Goal: Task Accomplishment & Management: Use online tool/utility

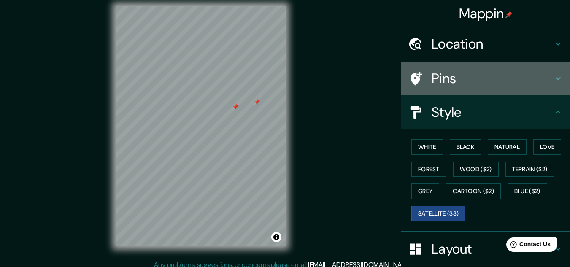
click at [450, 83] on h4 "Pins" at bounding box center [493, 78] width 122 height 17
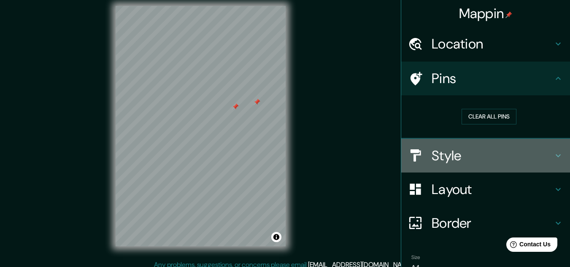
click at [447, 157] on h4 "Style" at bounding box center [493, 155] width 122 height 17
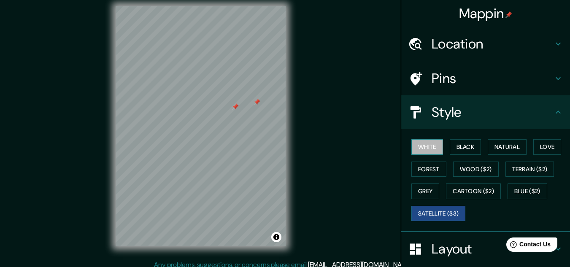
click at [420, 153] on button "White" at bounding box center [427, 147] width 32 height 16
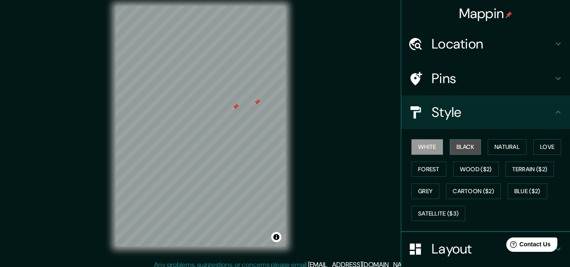
click at [450, 149] on button "Black" at bounding box center [466, 147] width 32 height 16
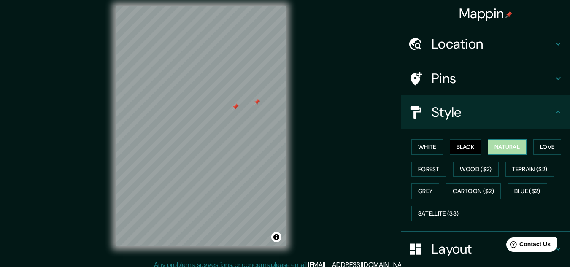
click at [490, 146] on button "Natural" at bounding box center [507, 147] width 39 height 16
click at [547, 152] on button "Love" at bounding box center [547, 147] width 28 height 16
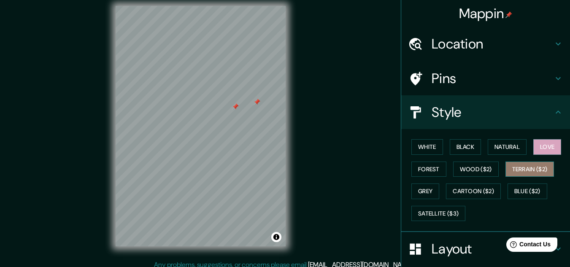
click at [537, 166] on button "Terrain ($2)" at bounding box center [530, 170] width 49 height 16
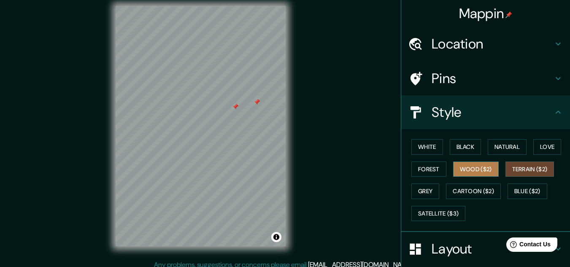
click at [477, 169] on button "Wood ($2)" at bounding box center [476, 170] width 46 height 16
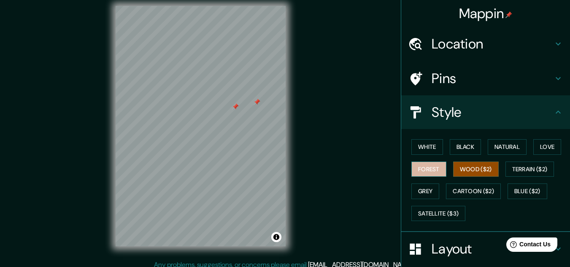
click at [423, 172] on button "Forest" at bounding box center [428, 170] width 35 height 16
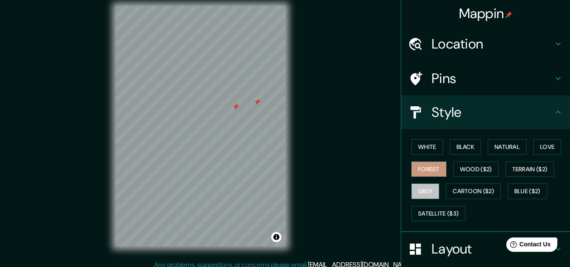
click at [423, 186] on button "Grey" at bounding box center [425, 192] width 28 height 16
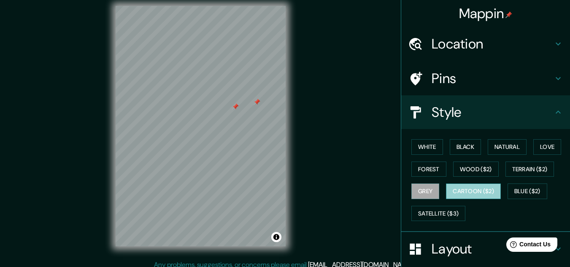
click at [489, 191] on button "Cartoon ($2)" at bounding box center [473, 192] width 55 height 16
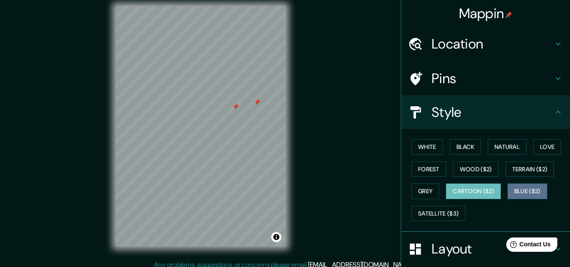
click at [516, 188] on button "Blue ($2)" at bounding box center [528, 192] width 40 height 16
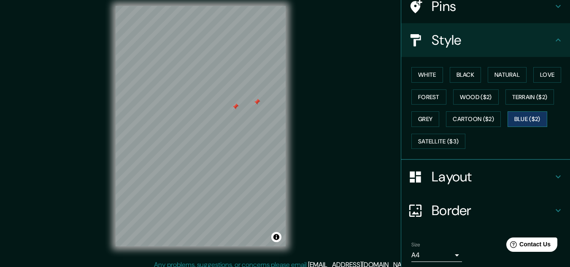
scroll to position [73, 0]
click at [428, 149] on div "White Black Natural Love Forest Wood ($2) Terrain ($2) Grey Cartoon ($2) Blue (…" at bounding box center [489, 107] width 162 height 89
click at [427, 145] on div "White Black Natural Love Forest Wood ($2) Terrain ($2) Grey Cartoon ($2) Blue (…" at bounding box center [489, 107] width 162 height 89
click at [427, 145] on button "Satellite ($3)" at bounding box center [438, 141] width 54 height 16
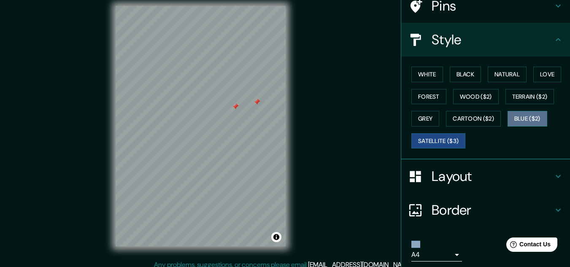
click at [536, 125] on button "Blue ($2)" at bounding box center [528, 119] width 40 height 16
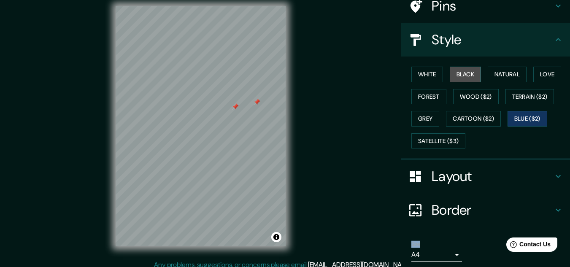
click at [462, 81] on button "Black" at bounding box center [466, 75] width 32 height 16
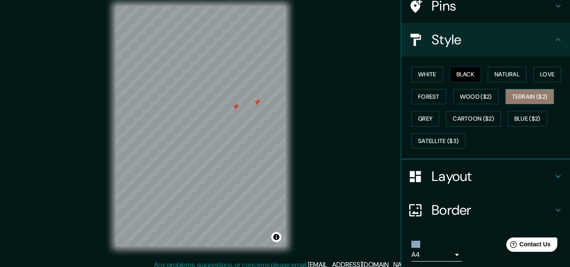
click at [517, 101] on button "Terrain ($2)" at bounding box center [530, 97] width 49 height 16
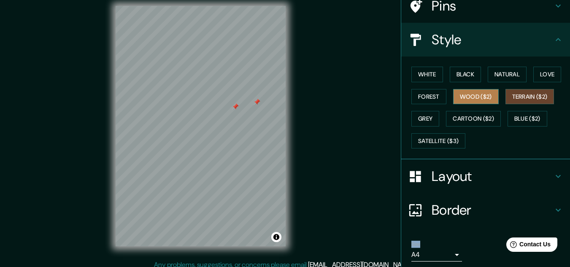
click at [492, 102] on button "Wood ($2)" at bounding box center [476, 97] width 46 height 16
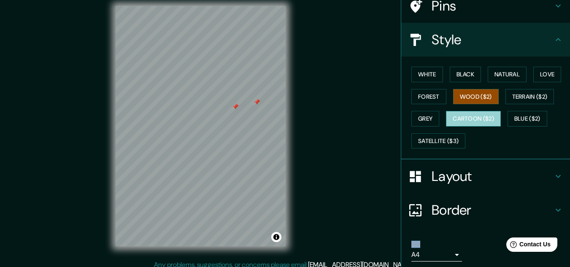
click at [486, 122] on button "Cartoon ($2)" at bounding box center [473, 119] width 55 height 16
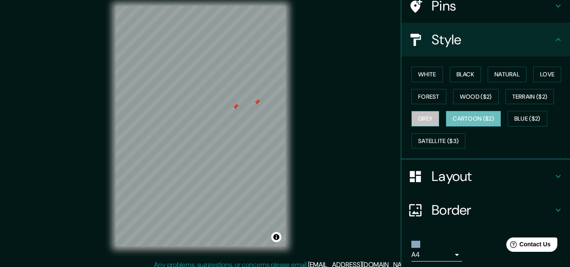
click at [415, 115] on button "Grey" at bounding box center [425, 119] width 28 height 16
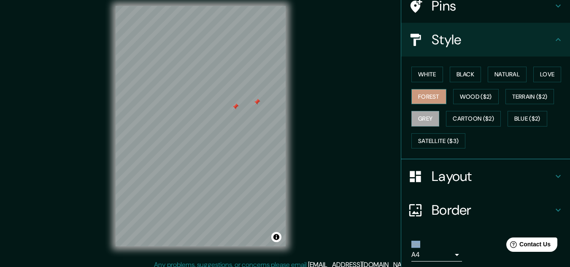
click at [423, 93] on button "Forest" at bounding box center [428, 97] width 35 height 16
click at [538, 68] on button "Love" at bounding box center [547, 75] width 28 height 16
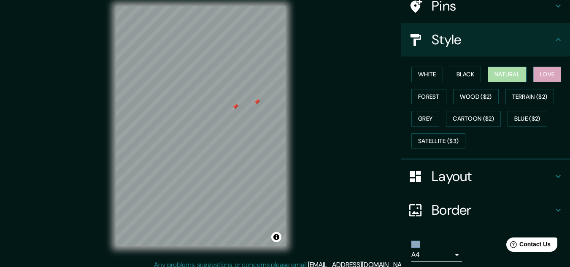
click at [516, 71] on button "Natural" at bounding box center [507, 75] width 39 height 16
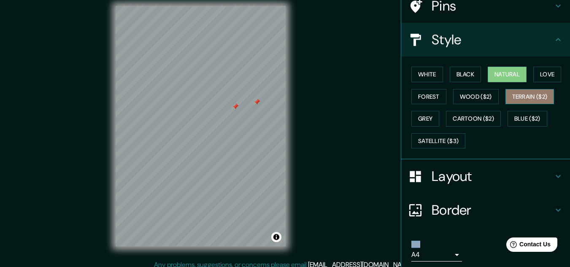
click at [547, 99] on button "Terrain ($2)" at bounding box center [530, 97] width 49 height 16
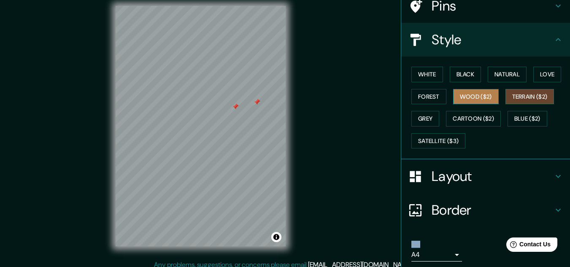
click at [472, 100] on button "Wood ($2)" at bounding box center [476, 97] width 46 height 16
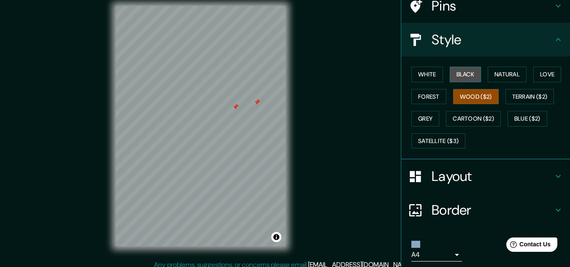
click at [457, 79] on button "Black" at bounding box center [466, 75] width 32 height 16
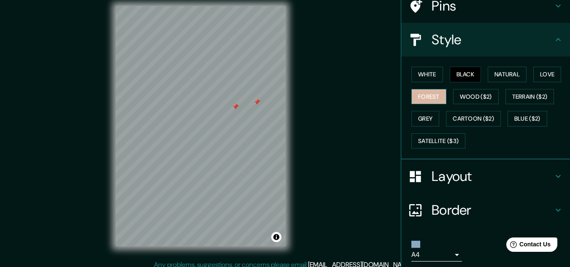
click at [425, 101] on button "Forest" at bounding box center [428, 97] width 35 height 16
click at [430, 125] on button "Grey" at bounding box center [425, 119] width 28 height 16
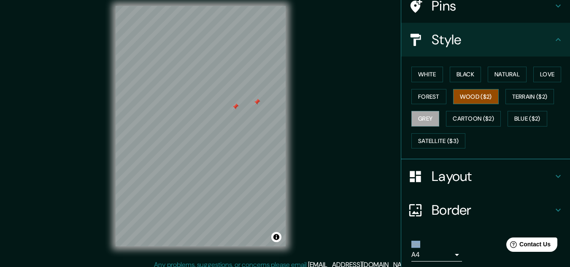
click at [459, 98] on button "Wood ($2)" at bounding box center [476, 97] width 46 height 16
click at [459, 68] on button "Black" at bounding box center [466, 75] width 32 height 16
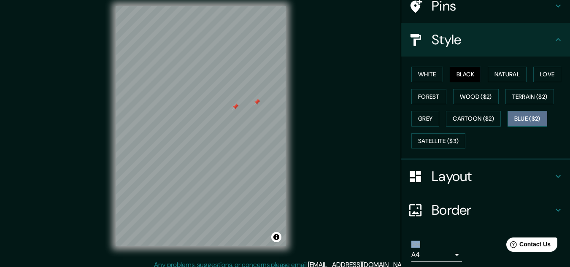
click at [510, 115] on button "Blue ($2)" at bounding box center [528, 119] width 40 height 16
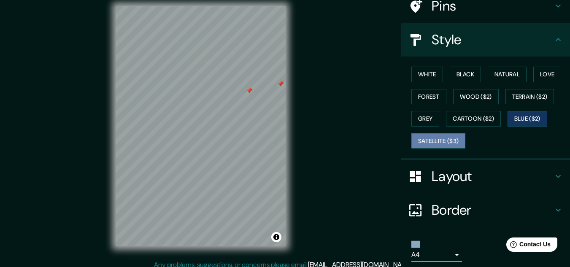
click at [436, 133] on button "Satellite ($3)" at bounding box center [438, 141] width 54 height 16
drag, startPoint x: 250, startPoint y: 93, endPoint x: 258, endPoint y: 95, distance: 7.8
click at [258, 95] on div at bounding box center [254, 92] width 7 height 7
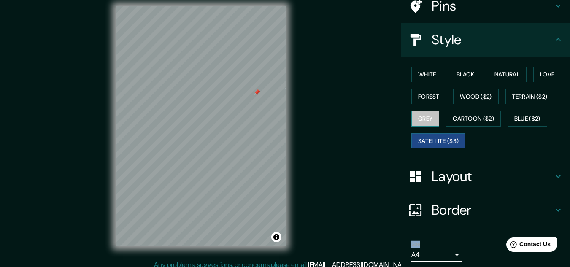
click at [420, 123] on button "Grey" at bounding box center [425, 119] width 28 height 16
click at [425, 137] on button "Satellite ($3)" at bounding box center [438, 141] width 54 height 16
drag, startPoint x: 290, startPoint y: 173, endPoint x: 286, endPoint y: 179, distance: 6.3
click at [286, 179] on div "© Mapbox © OpenStreetMap Improve this map © Maxar" at bounding box center [200, 126] width 513 height 241
click at [285, 186] on div "© Mapbox © OpenStreetMap Improve this map © Maxar" at bounding box center [200, 126] width 513 height 241
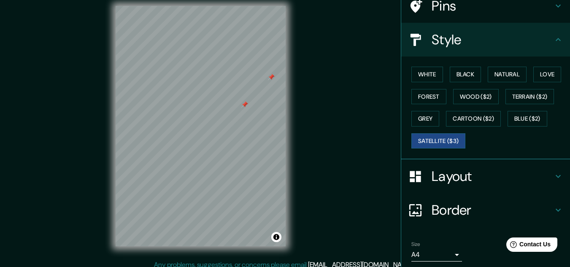
click at [246, 106] on div at bounding box center [244, 104] width 7 height 7
click at [273, 78] on div at bounding box center [271, 77] width 7 height 7
click at [271, 87] on div at bounding box center [272, 86] width 7 height 7
